Goal: Information Seeking & Learning: Learn about a topic

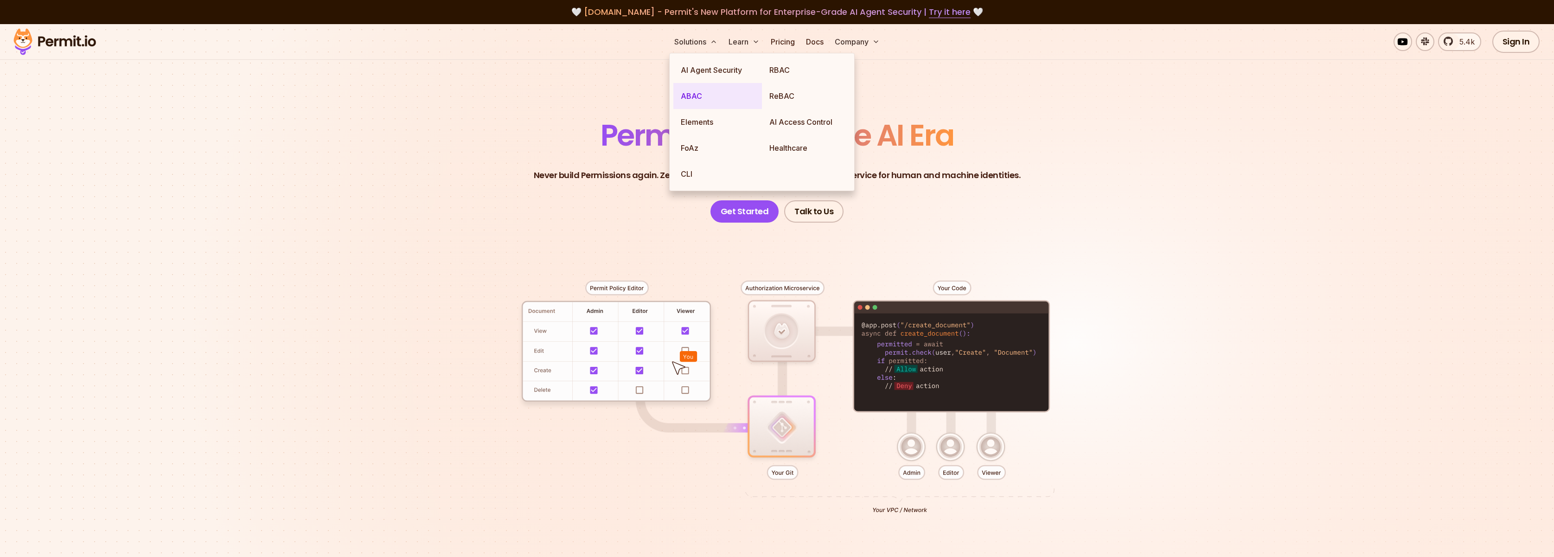
click at [705, 100] on link "ABAC" at bounding box center [717, 96] width 89 height 26
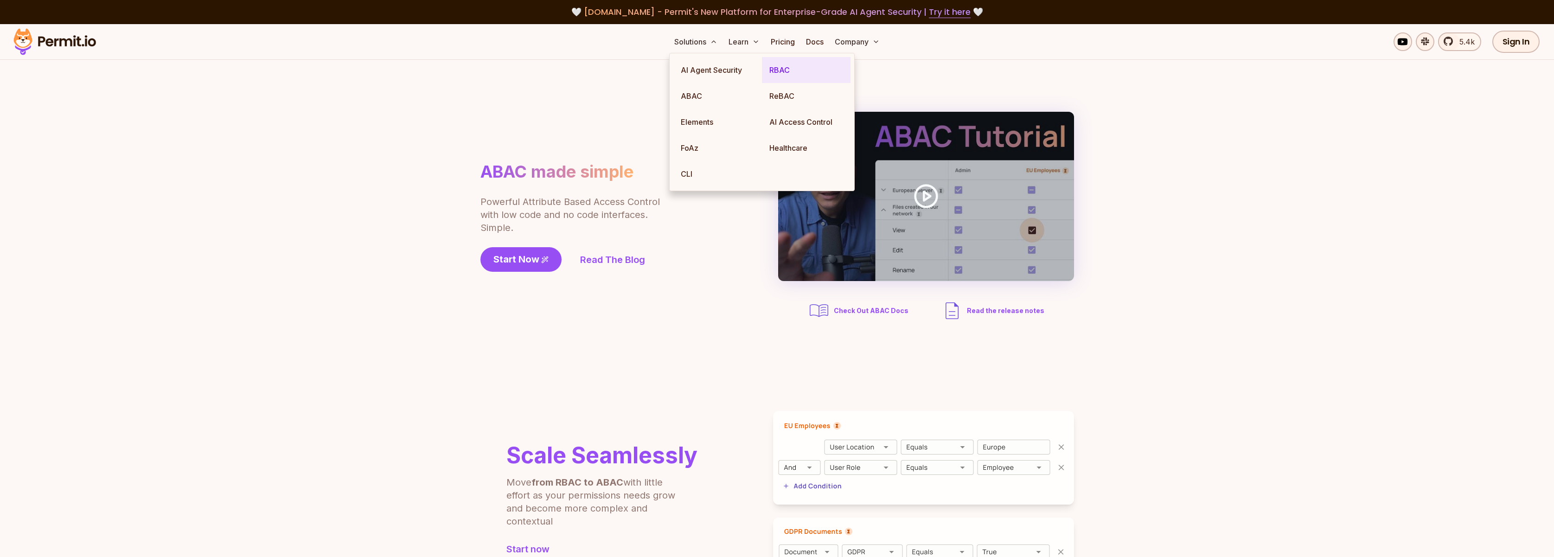
click at [784, 71] on link "RBAC" at bounding box center [806, 70] width 89 height 26
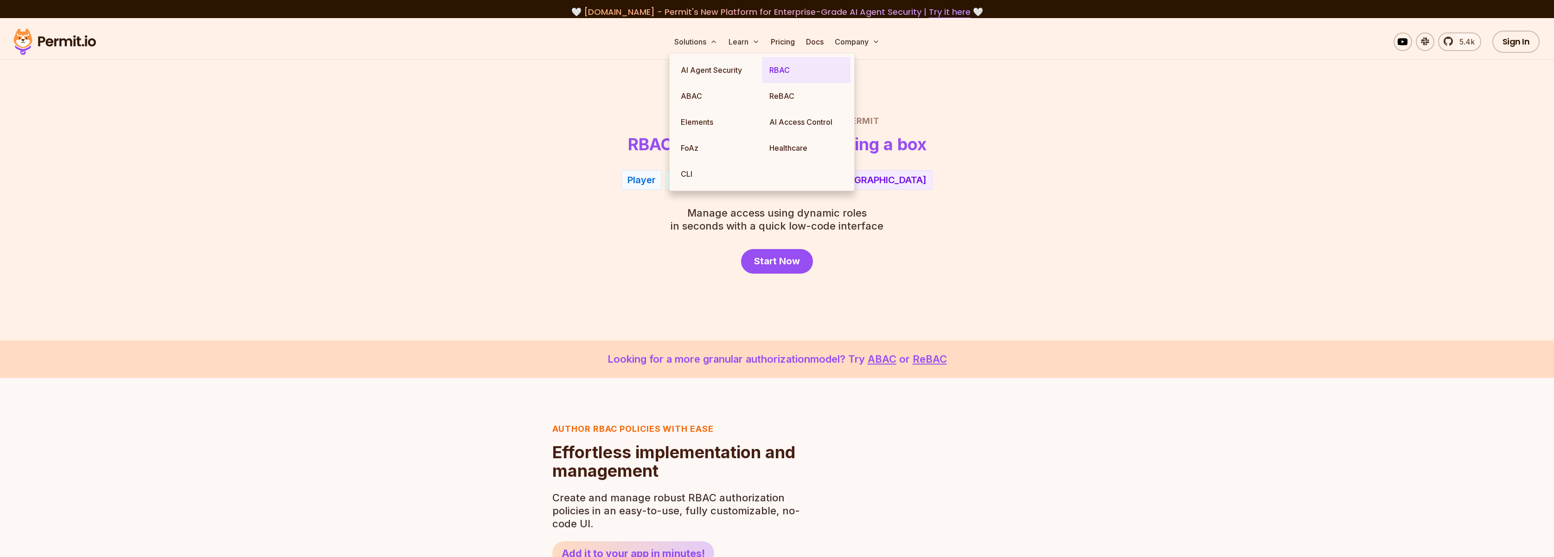
click at [784, 71] on link "RBAC" at bounding box center [806, 70] width 89 height 26
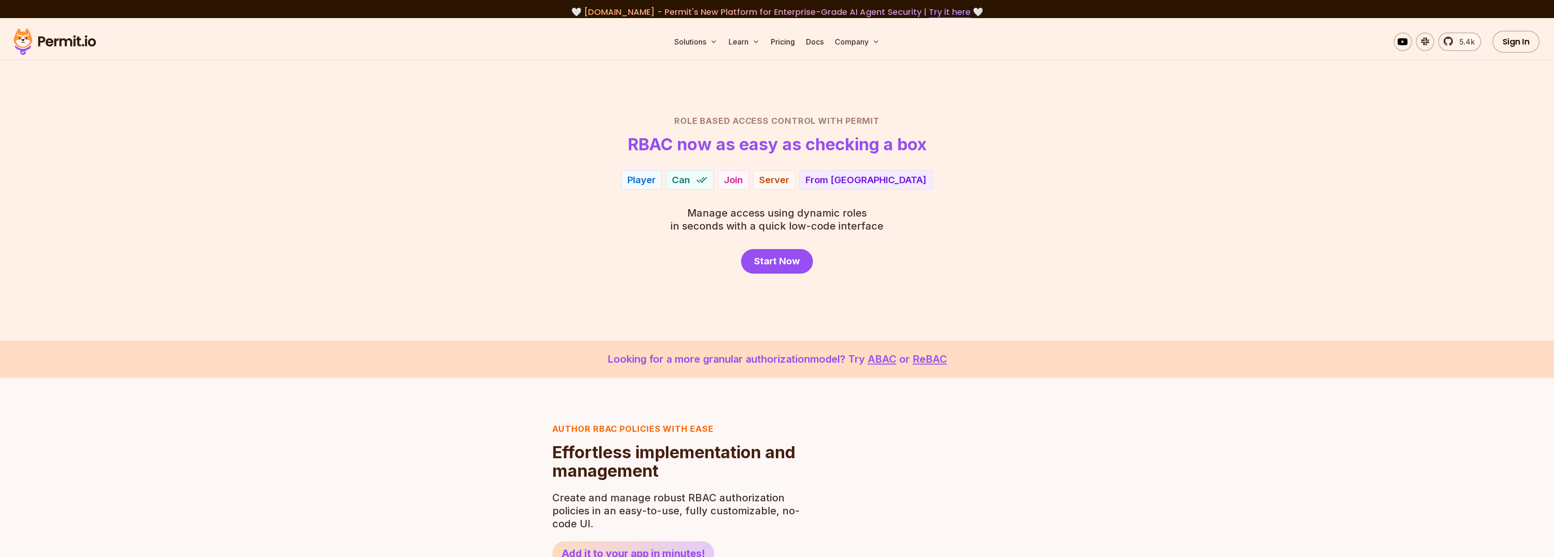
click at [1013, 153] on header "Role Based Access Control with Permit RBAC now as easy as checking a box" at bounding box center [777, 134] width 649 height 39
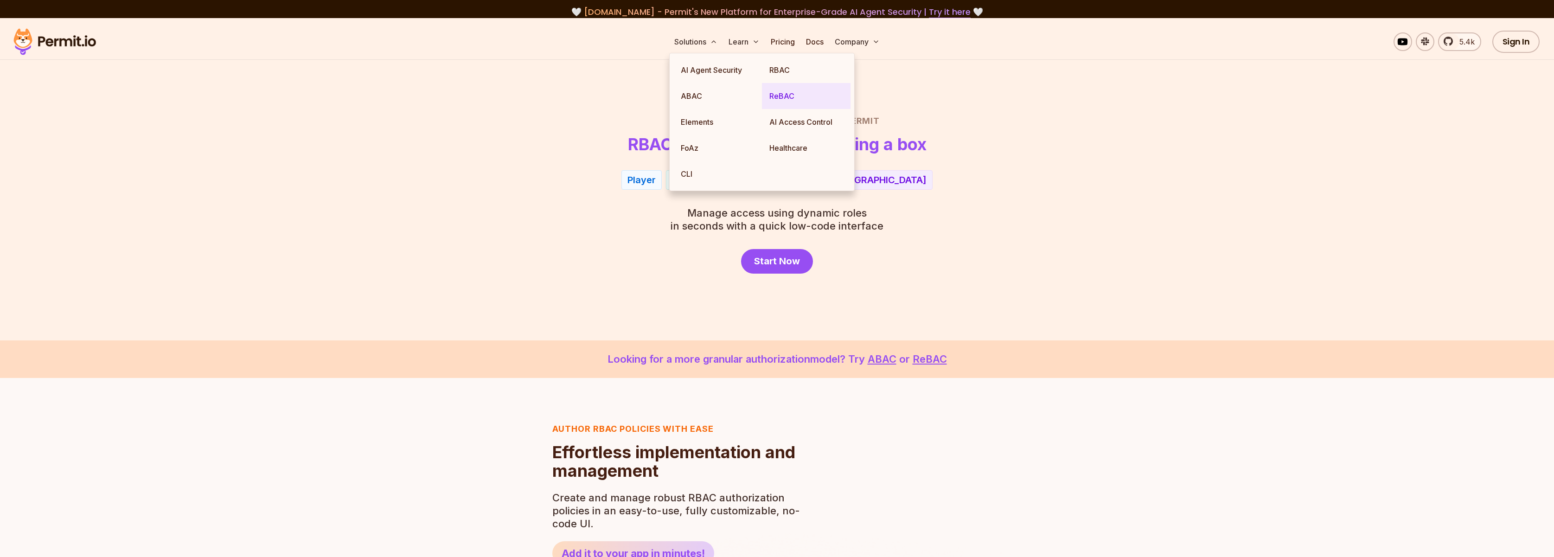
click at [784, 93] on link "ReBAC" at bounding box center [806, 96] width 89 height 26
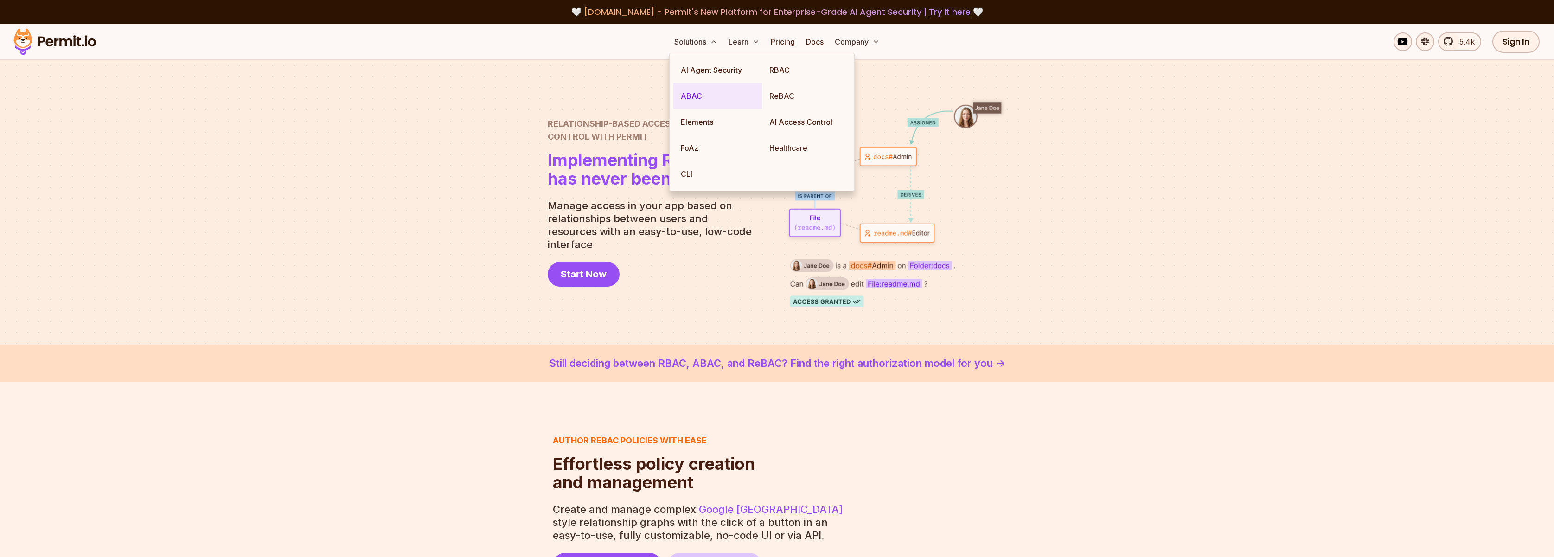
click at [711, 101] on link "ABAC" at bounding box center [717, 96] width 89 height 26
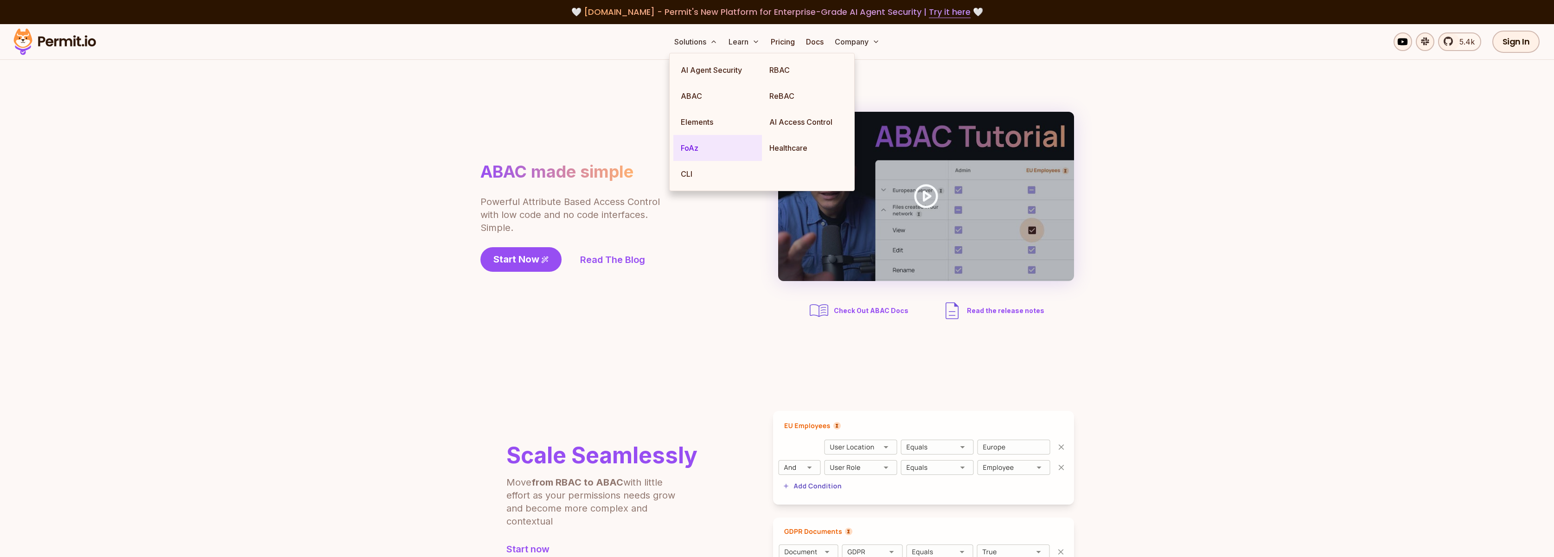
click at [694, 153] on link "FoAz" at bounding box center [717, 148] width 89 height 26
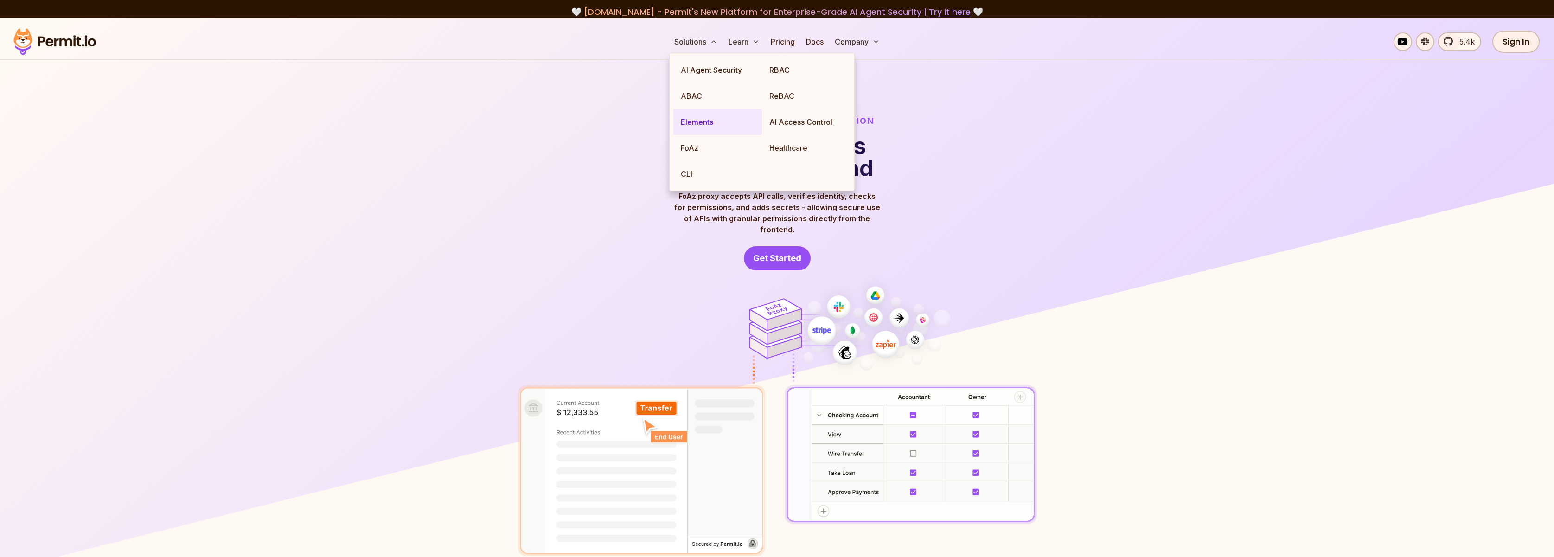
click at [698, 123] on link "Elements" at bounding box center [717, 122] width 89 height 26
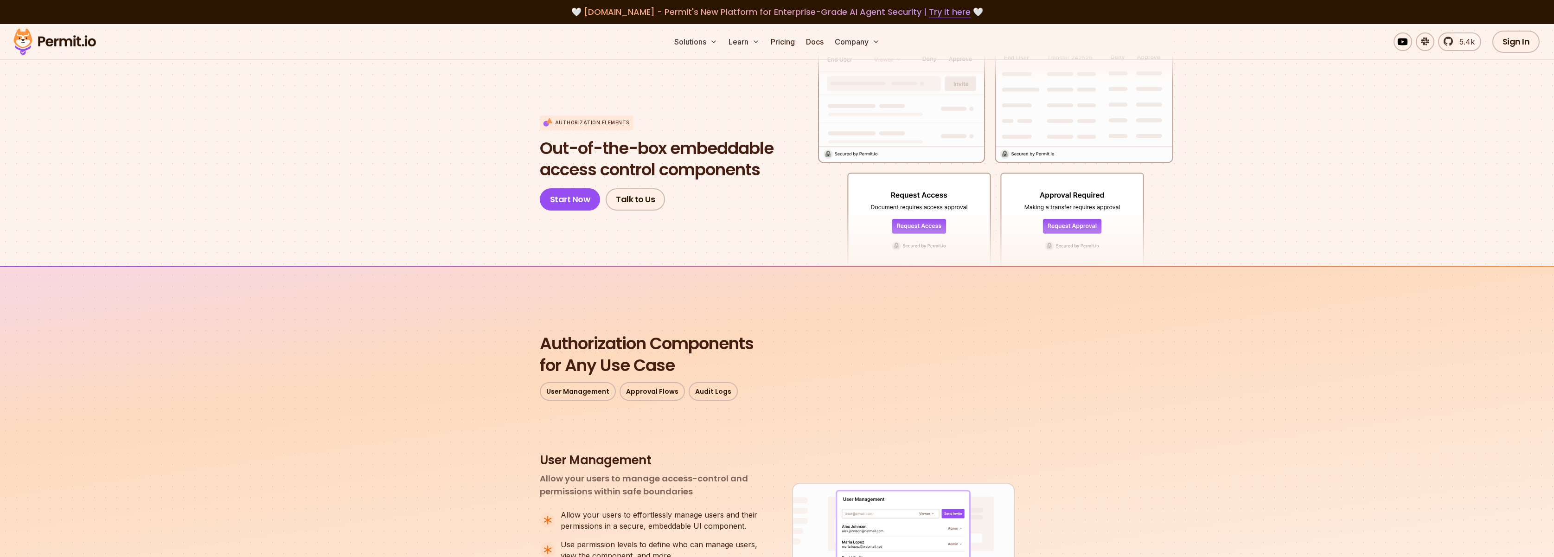
click at [41, 42] on img at bounding box center [54, 42] width 91 height 32
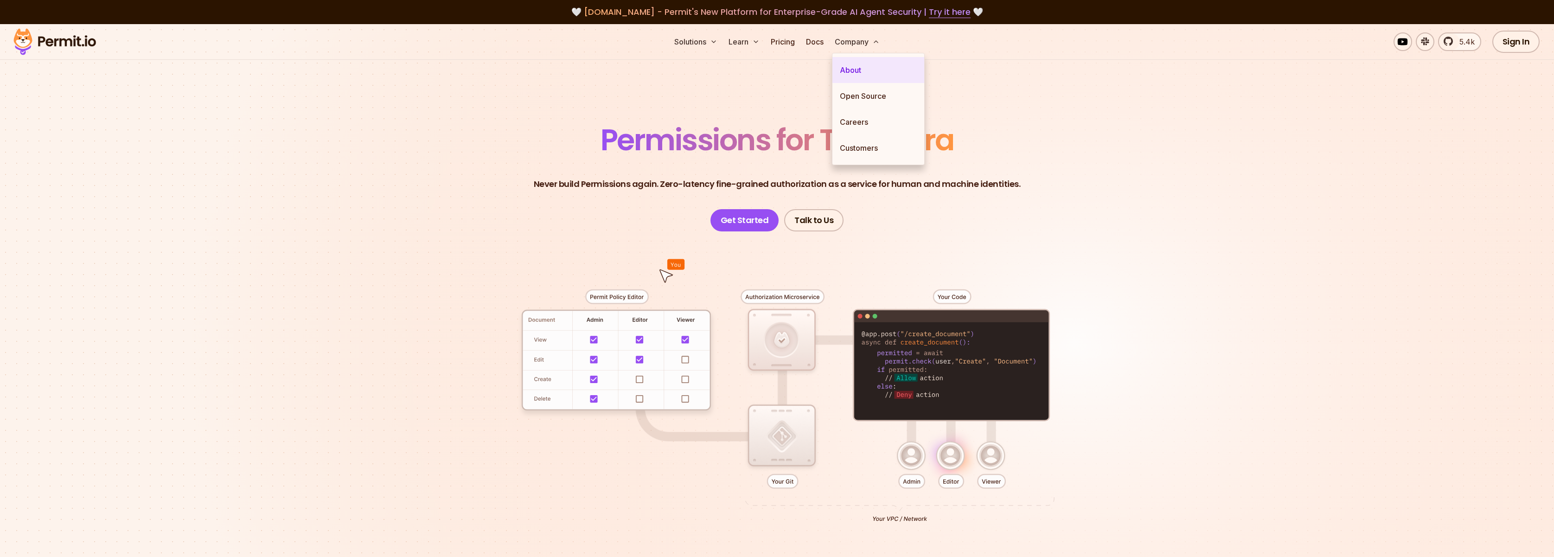
click at [860, 67] on link "About" at bounding box center [879, 70] width 92 height 26
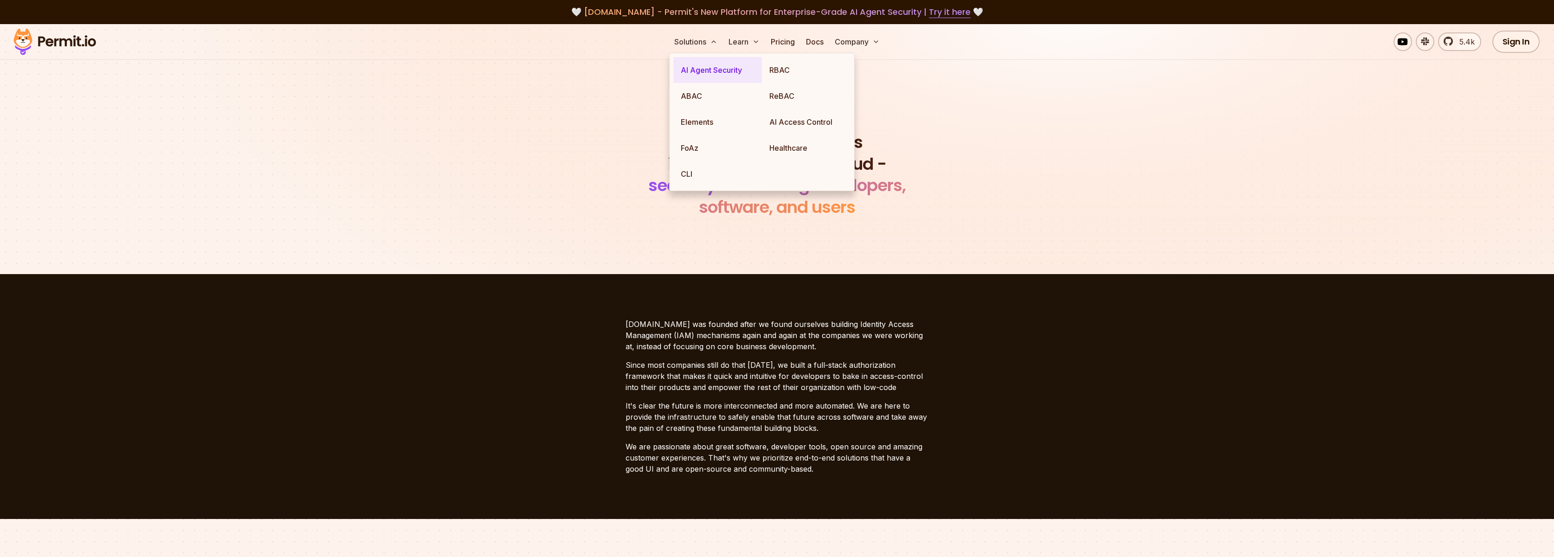
click at [708, 69] on link "AI Agent Security" at bounding box center [717, 70] width 89 height 26
